Goal: Use online tool/utility: Use online tool/utility

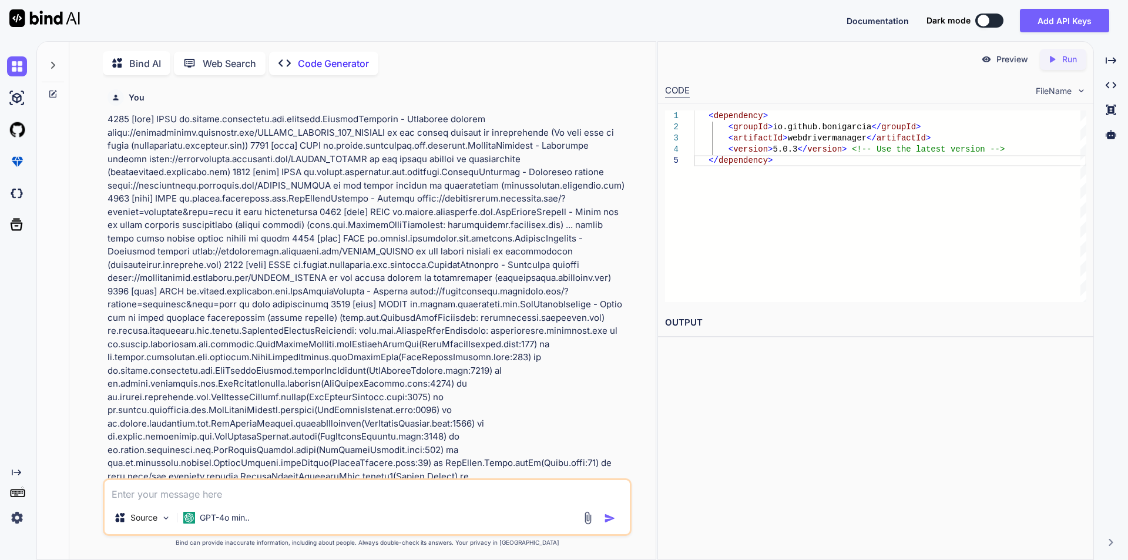
scroll to position [6411, 0]
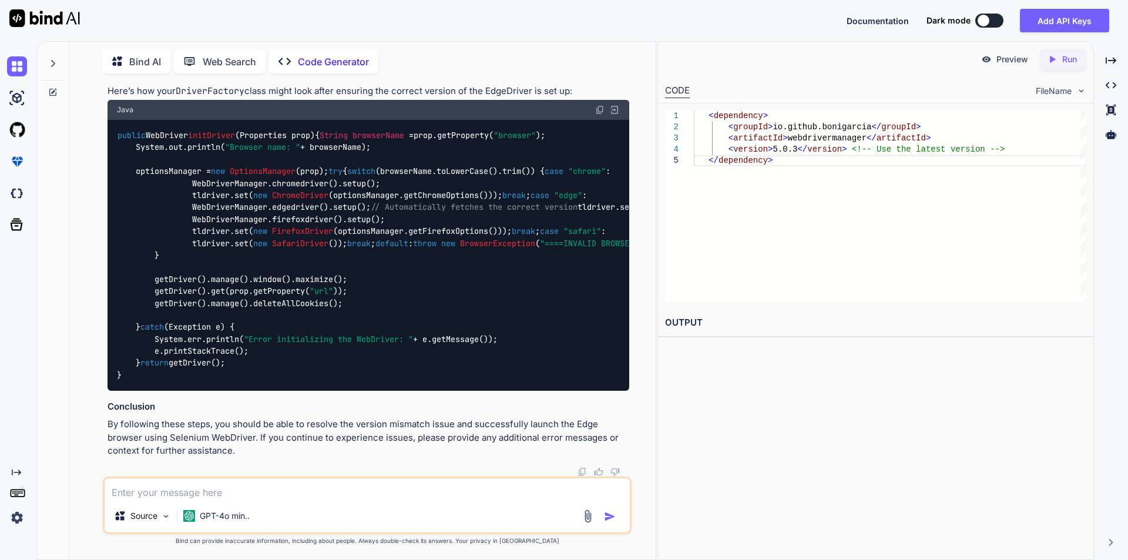
click at [189, 494] on textarea at bounding box center [367, 488] width 525 height 21
type textarea "c"
type textarea "x"
type textarea "co"
type textarea "x"
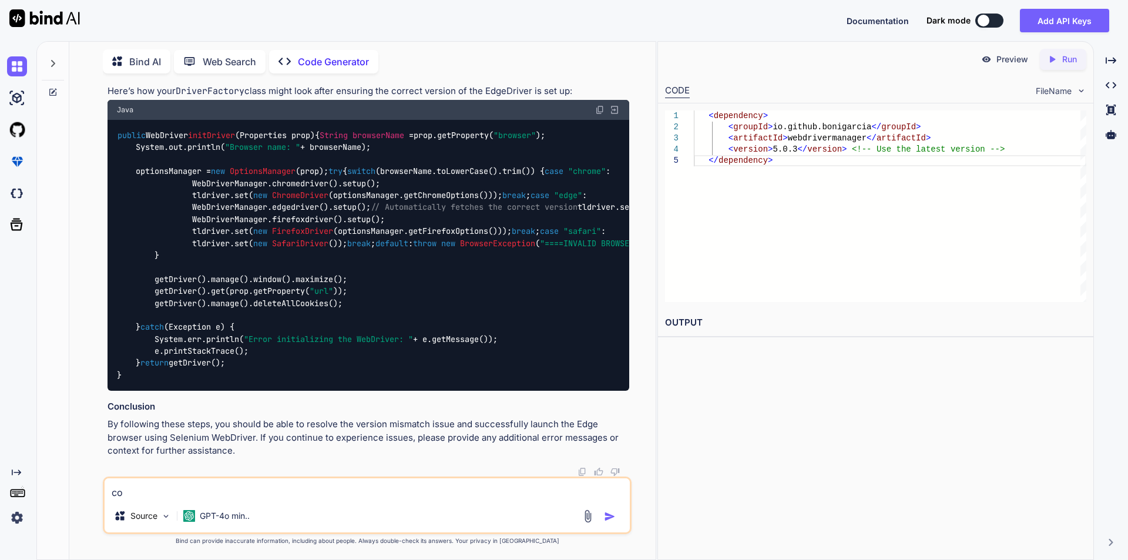
type textarea "cor"
type textarea "x"
type textarea "corr"
type textarea "x"
type textarea "corre"
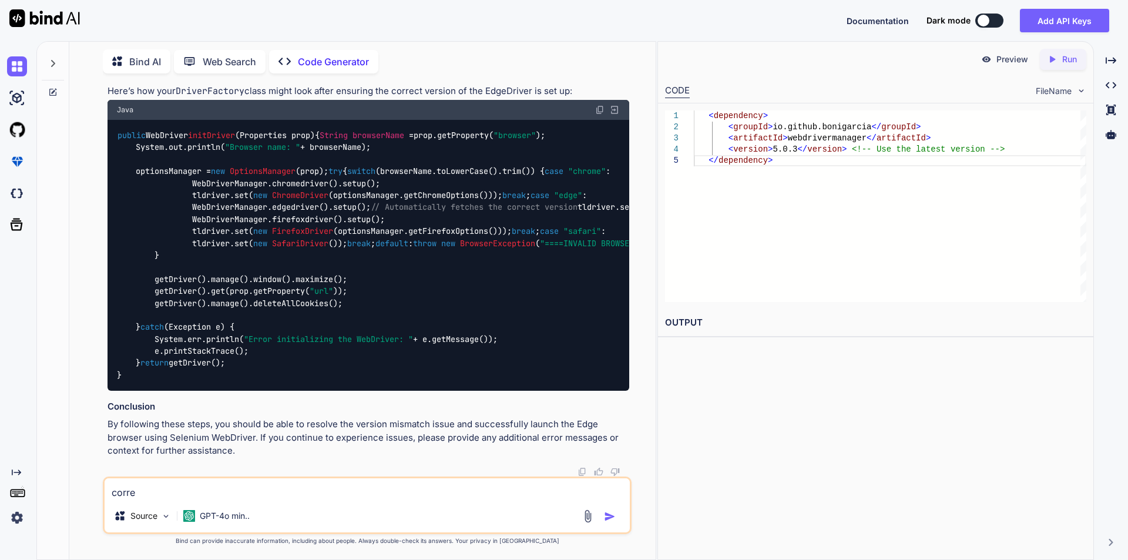
type textarea "x"
type textarea "correc"
type textarea "x"
type textarea "correct"
type textarea "x"
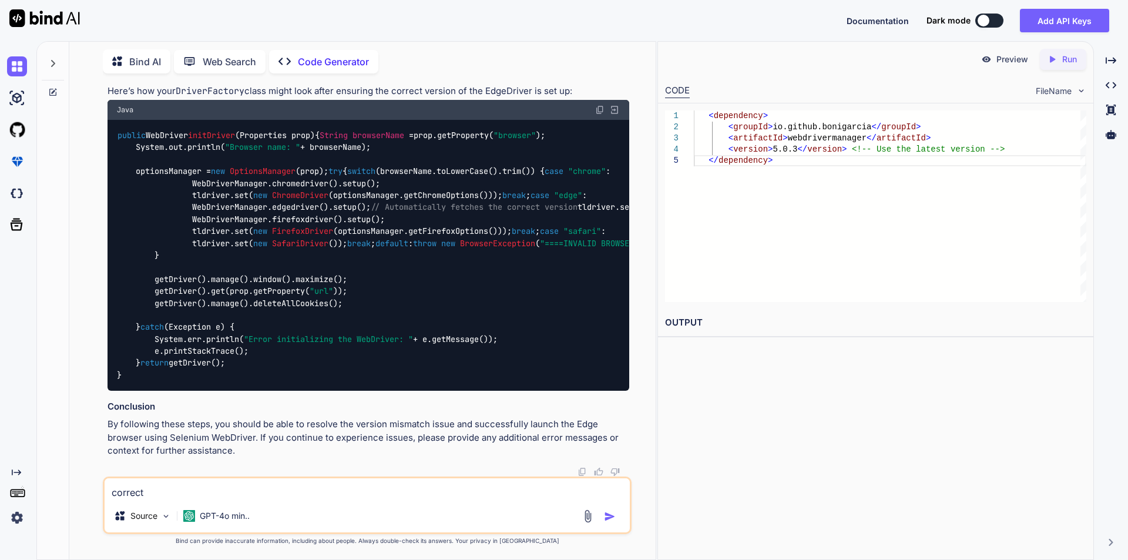
type textarea "correct"
type textarea "x"
type textarea "correct t"
type textarea "x"
type textarea "correct th"
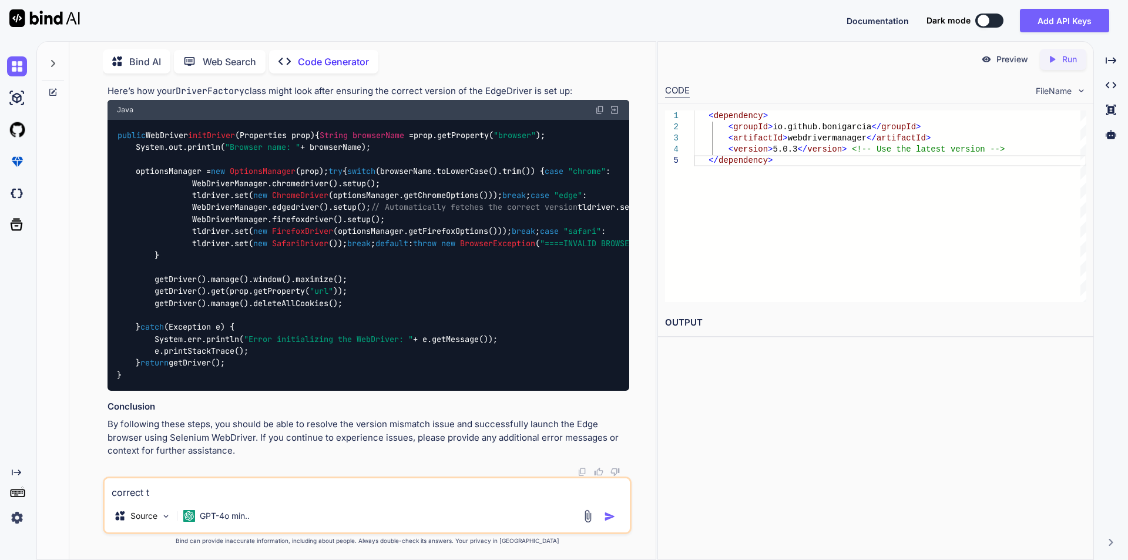
type textarea "x"
type textarea "correct thi"
type textarea "x"
type textarea "correct this"
type textarea "x"
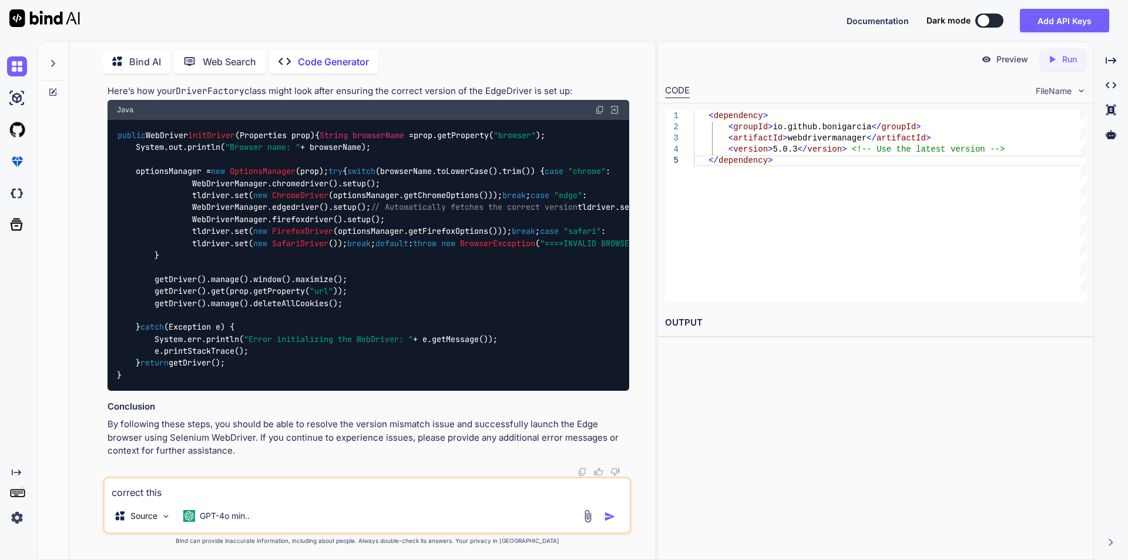
type textarea "correct this"
type textarea "x"
type textarea "correct this x"
type textarea "x"
type textarea "correct this xp"
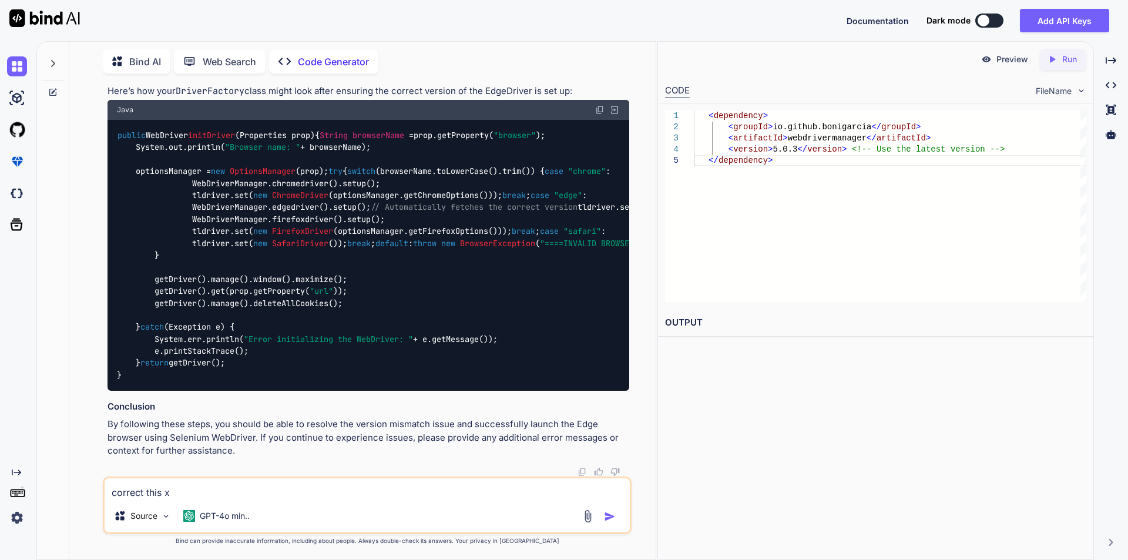
type textarea "x"
type textarea "correct this xpa"
type textarea "x"
type textarea "correct this xpat"
type textarea "x"
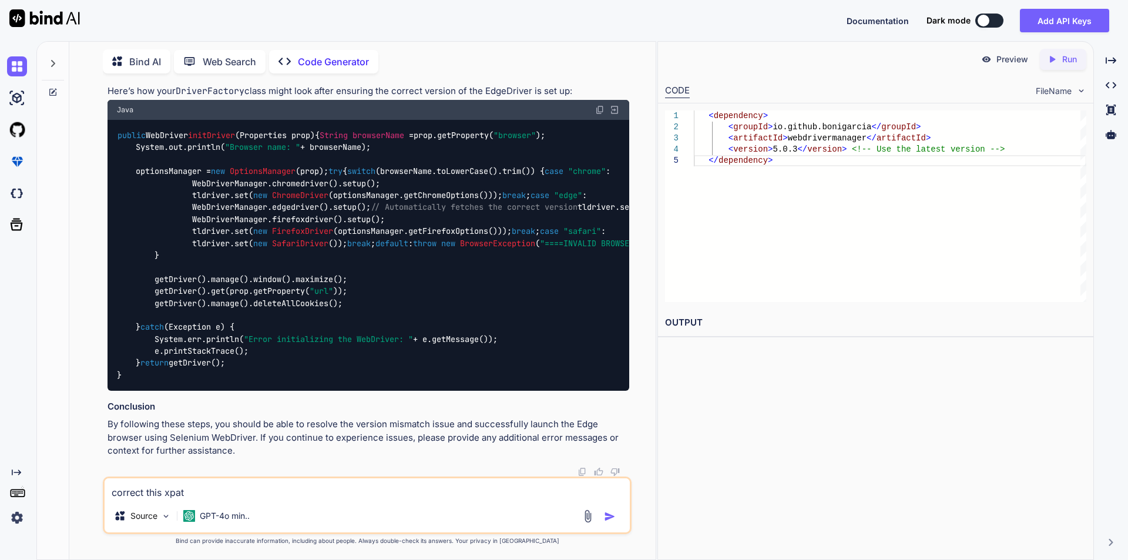
type textarea "correct this xpath"
type textarea "x"
type textarea "correct this xpath"
type textarea "x"
type textarea "correct this xpath"
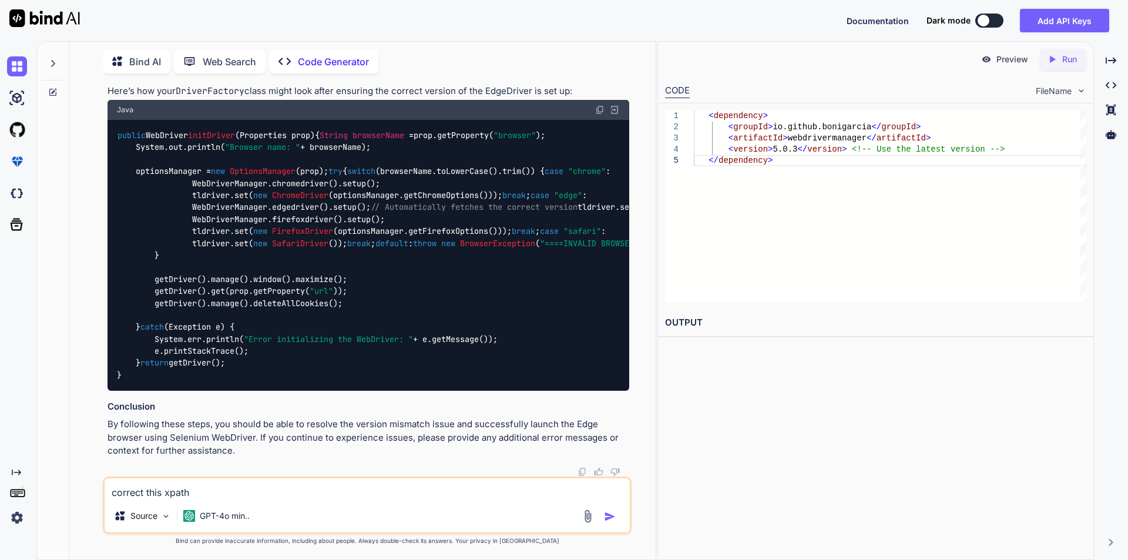
type textarea "x"
type textarea "correct this xpath //div[@class="products-card_cart"]//a[@title="Out of stock"]…"
type textarea "x"
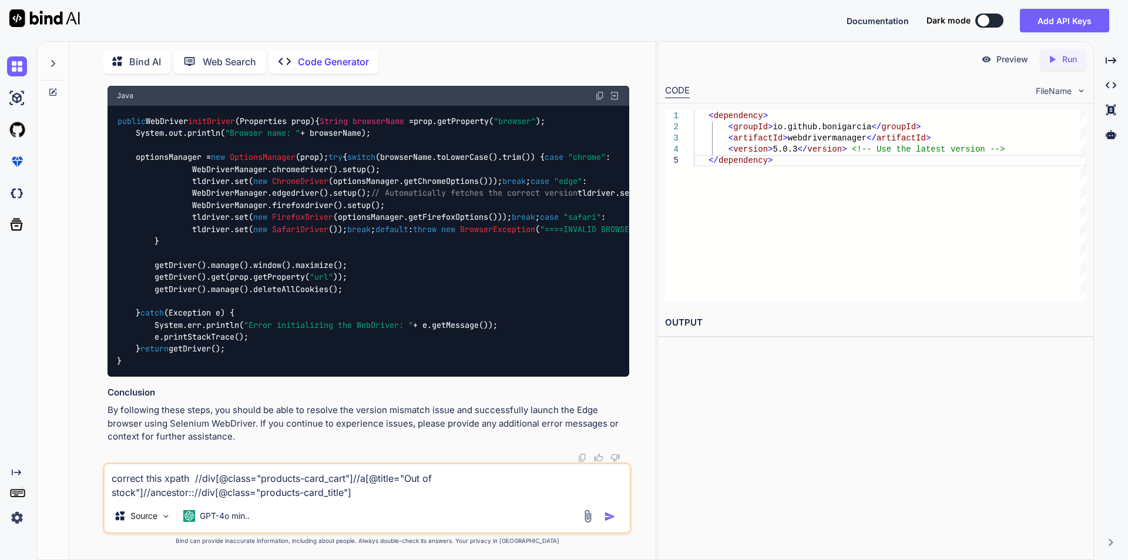
type textarea "correct this xpath //div[@class="products-card_cart"]//a[@title="Out of stock"]…"
click at [604, 514] on img "button" at bounding box center [610, 516] width 12 height 12
type textarea "x"
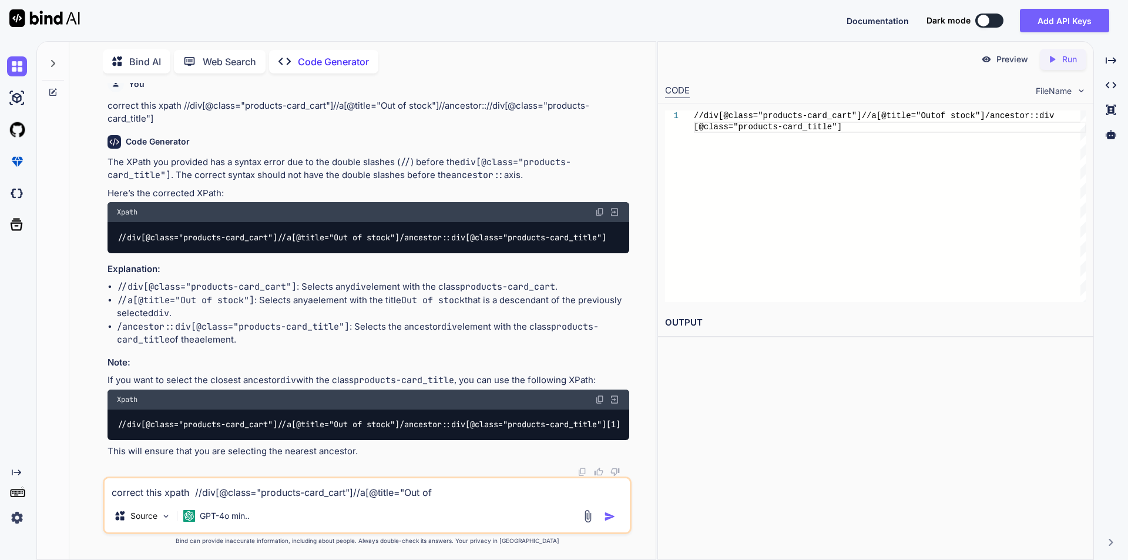
scroll to position [6725, 0]
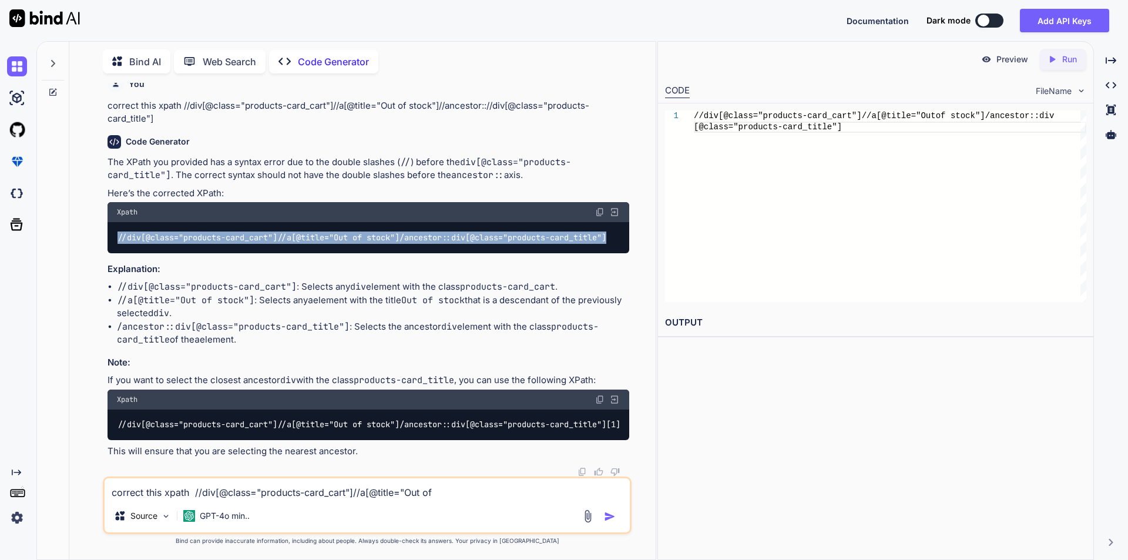
drag, startPoint x: 117, startPoint y: 327, endPoint x: 615, endPoint y: 328, distance: 497.5
click at [607, 244] on code "//div[@class="products-card_cart"]//a[@title="Out of stock"]/ancestor::div[@cla…" at bounding box center [362, 237] width 490 height 12
copy code "//div[@class="products-card_cart"]//a[@title="Out of stock"]/ancestor::div[@cla…"
